Goal: Information Seeking & Learning: Learn about a topic

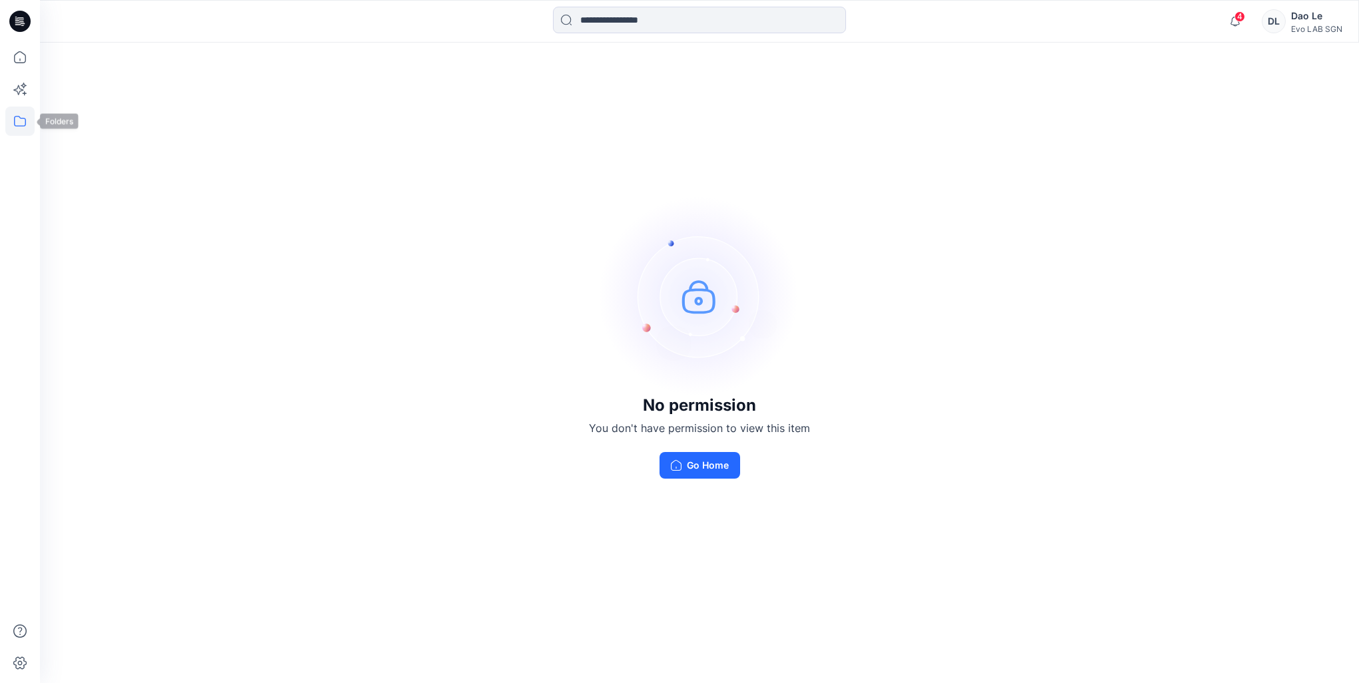
click at [15, 130] on icon at bounding box center [19, 121] width 29 height 29
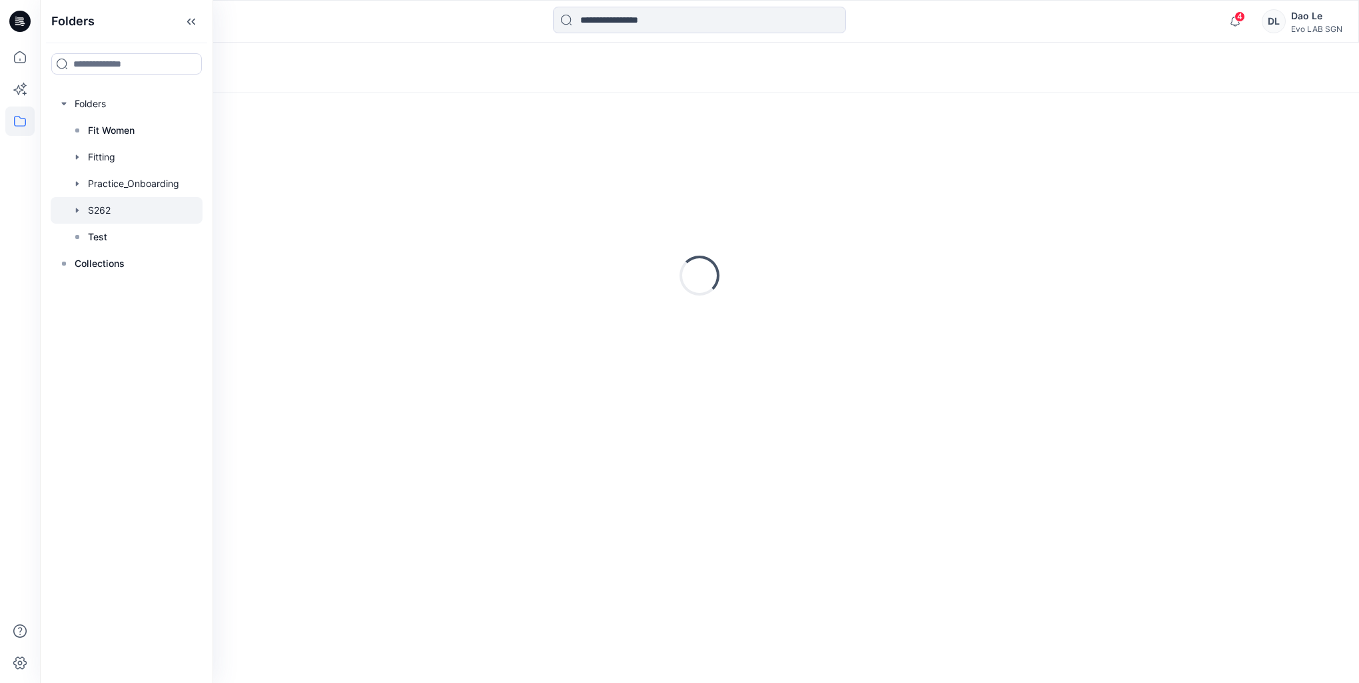
click at [105, 217] on div at bounding box center [127, 210] width 152 height 27
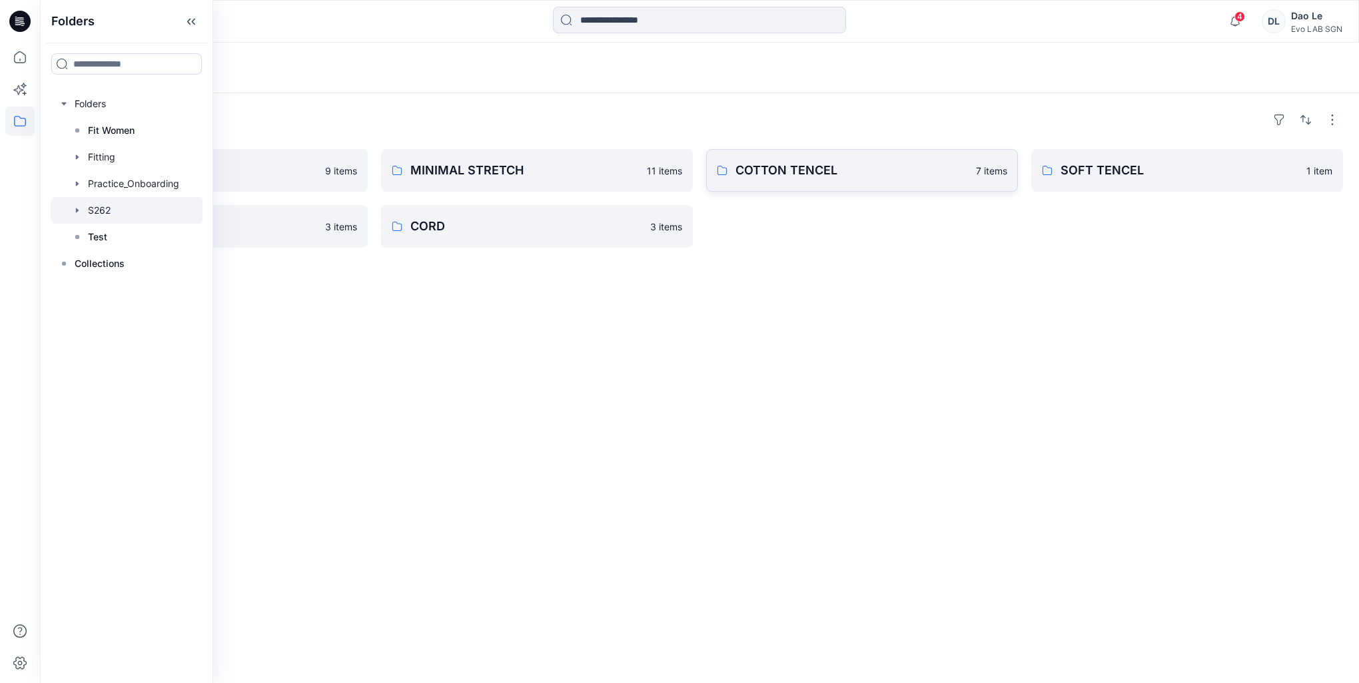
click at [815, 152] on link "COTTON TENCEL 7 items" at bounding box center [862, 170] width 312 height 43
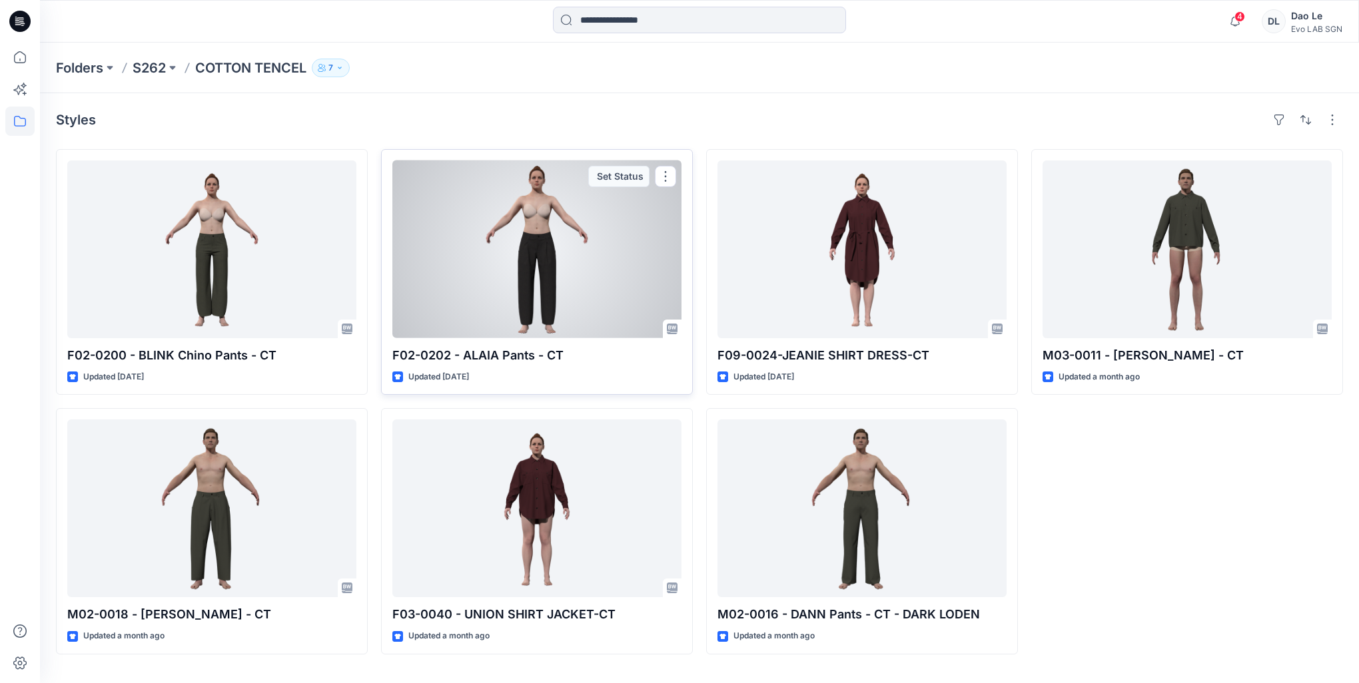
click at [517, 270] on div at bounding box center [536, 250] width 289 height 178
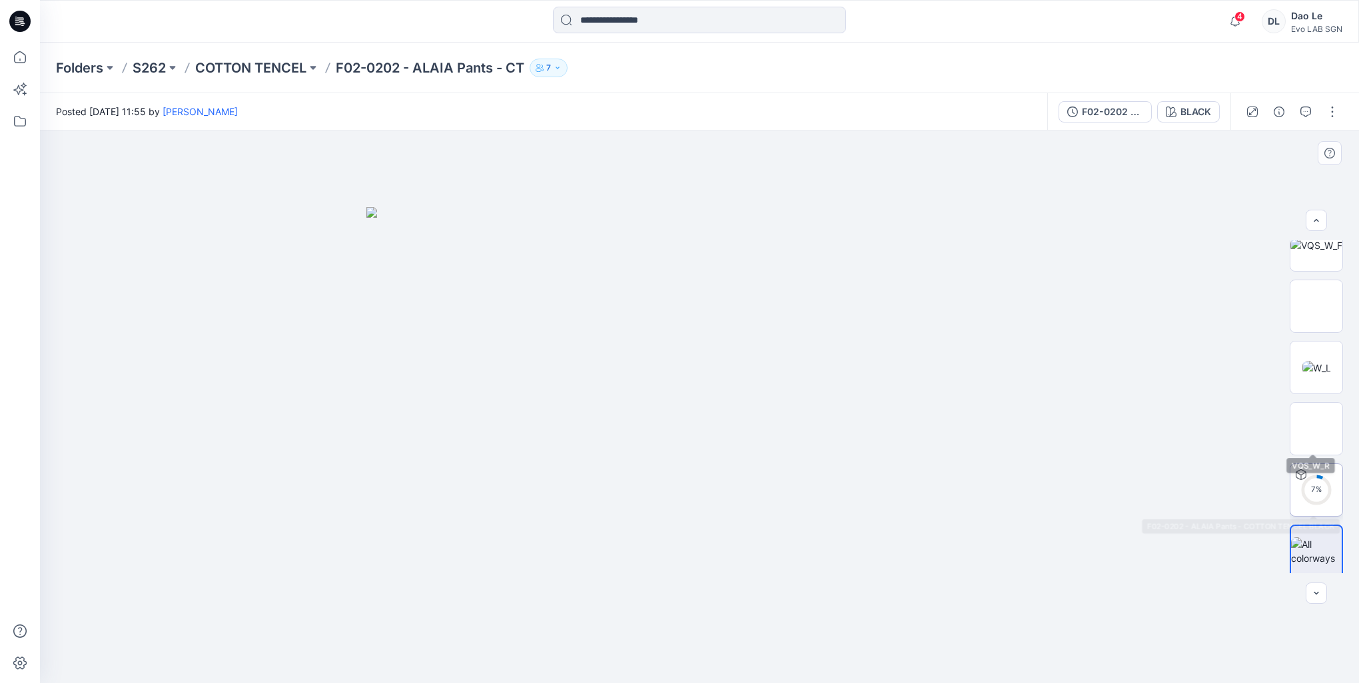
scroll to position [88, 0]
click at [1318, 553] on img at bounding box center [1316, 547] width 51 height 28
click at [818, 486] on img at bounding box center [699, 445] width 666 height 476
click at [1329, 478] on img at bounding box center [1316, 486] width 52 height 52
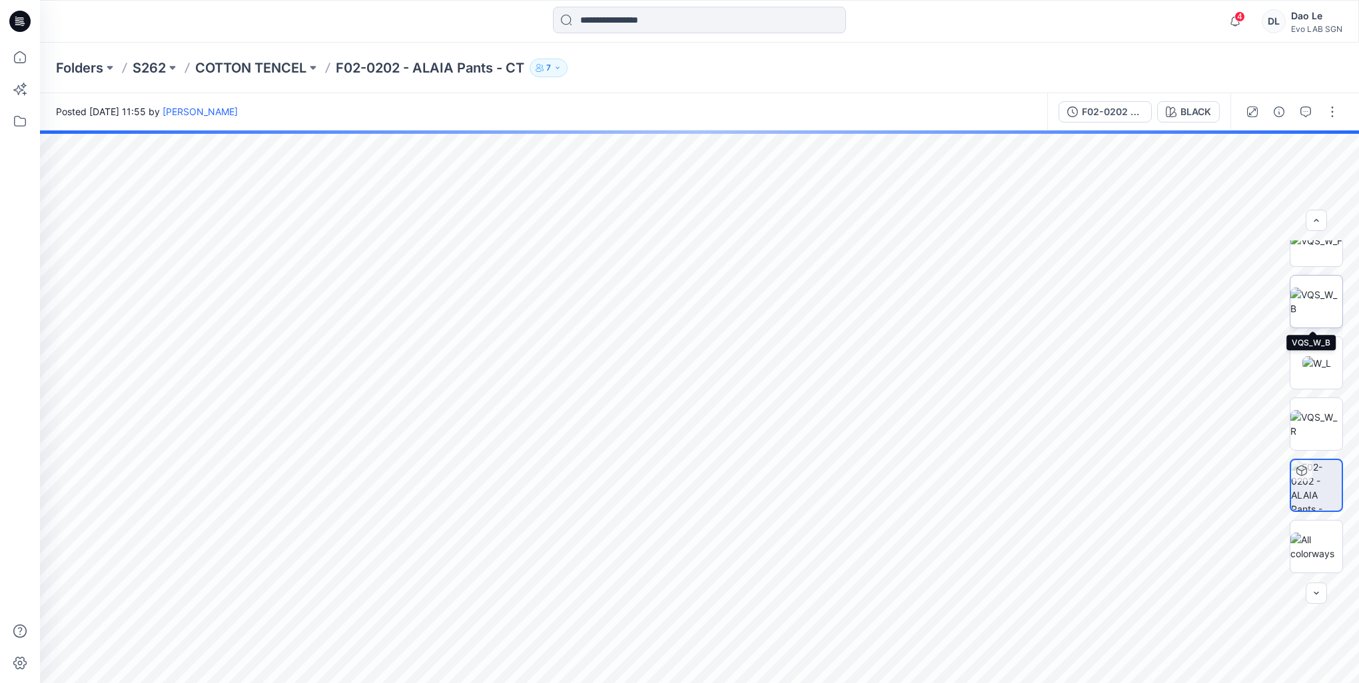
scroll to position [0, 0]
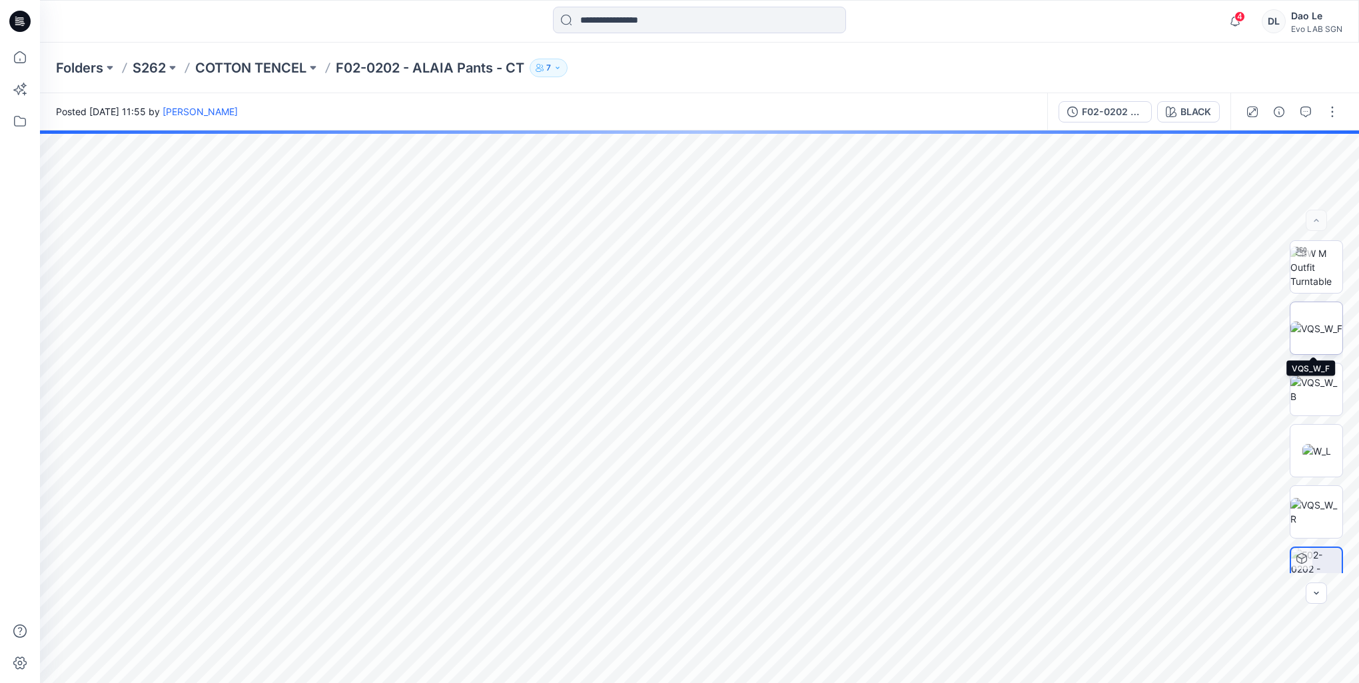
click at [1315, 328] on img at bounding box center [1316, 329] width 52 height 14
